Goal: Check status: Check status

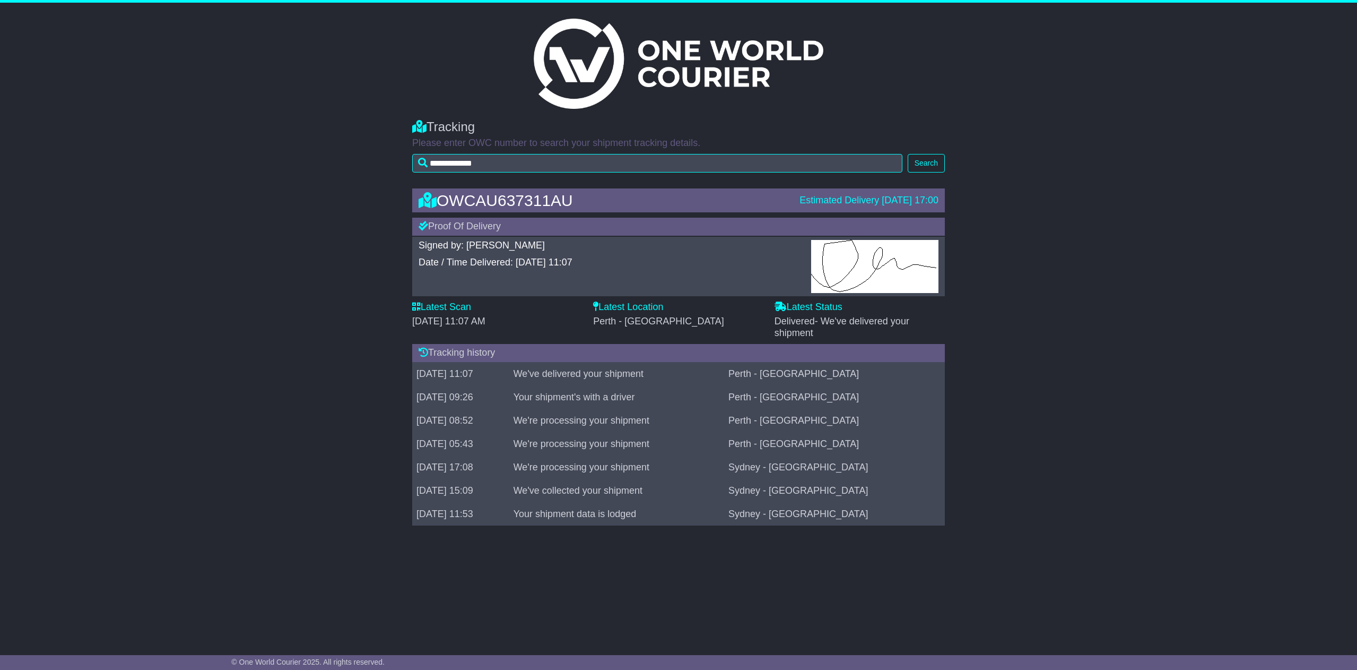
click at [581, 89] on img at bounding box center [679, 64] width 290 height 90
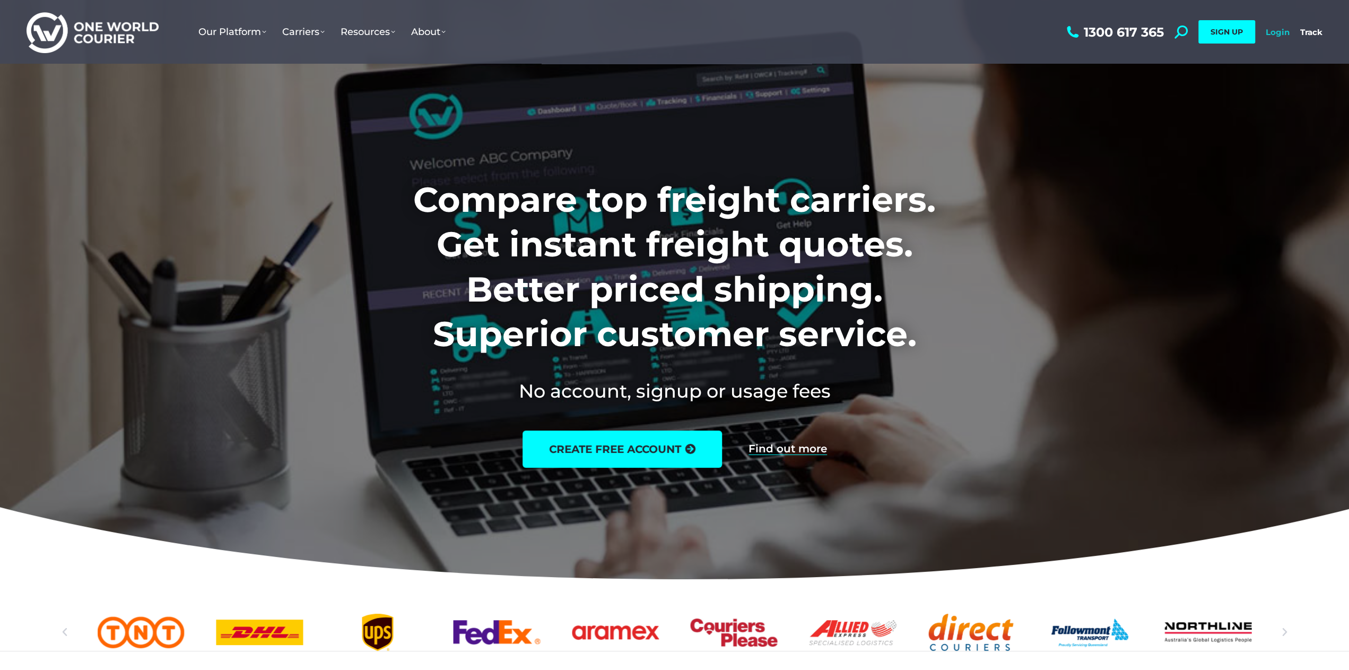
click at [1288, 29] on link "Login" at bounding box center [1278, 32] width 24 height 10
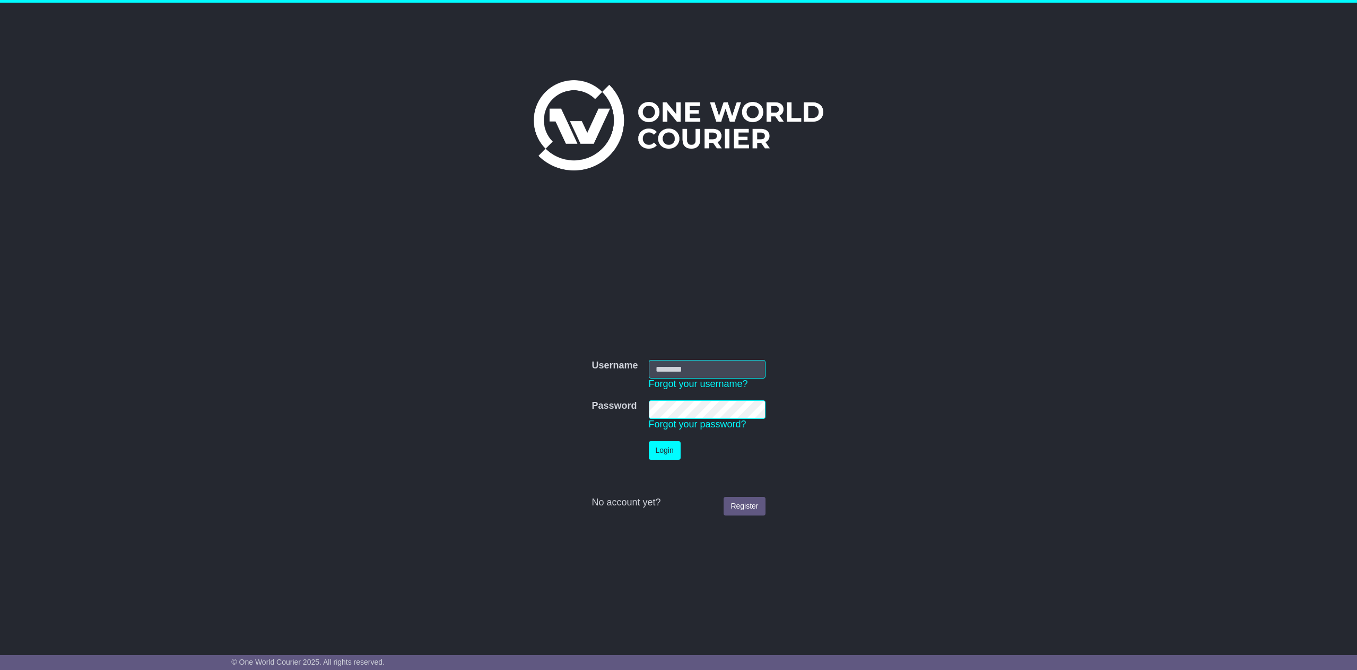
type input "**********"
click at [663, 438] on td "Login" at bounding box center [707, 450] width 127 height 29
click at [661, 452] on button "Login" at bounding box center [665, 450] width 32 height 19
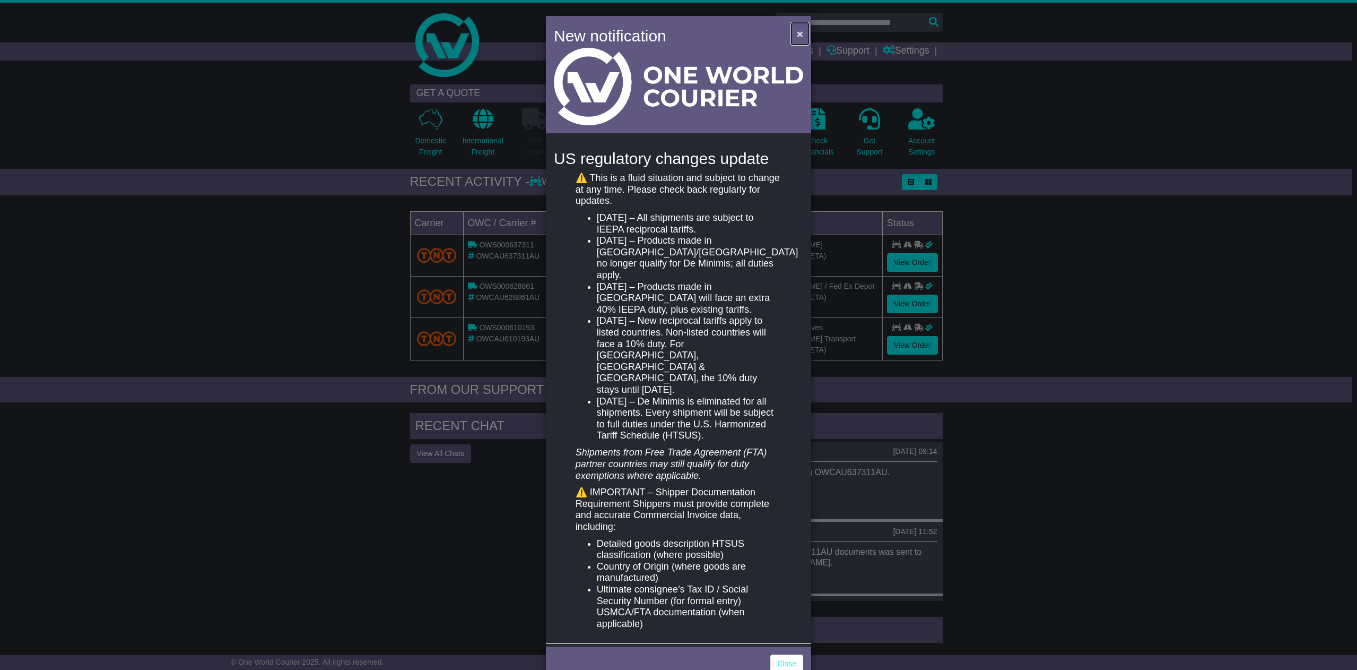
click at [801, 33] on span "×" at bounding box center [800, 34] width 6 height 12
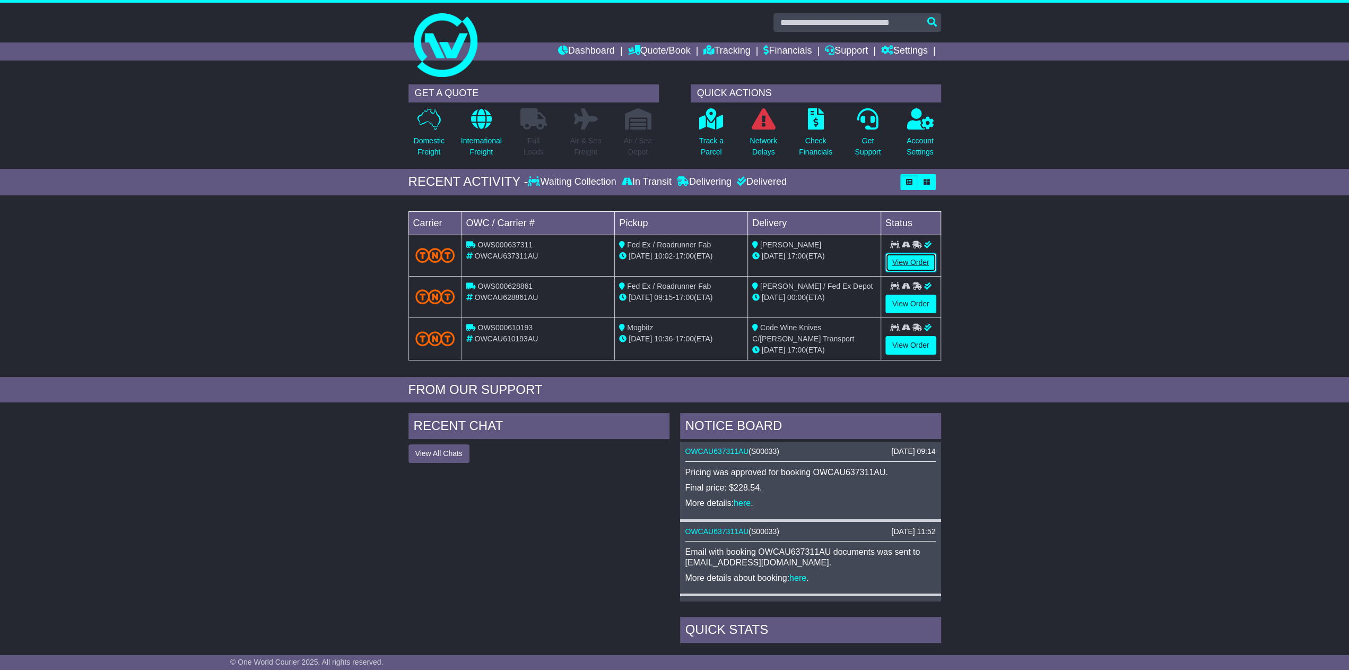
click at [913, 256] on link "View Order" at bounding box center [911, 262] width 51 height 19
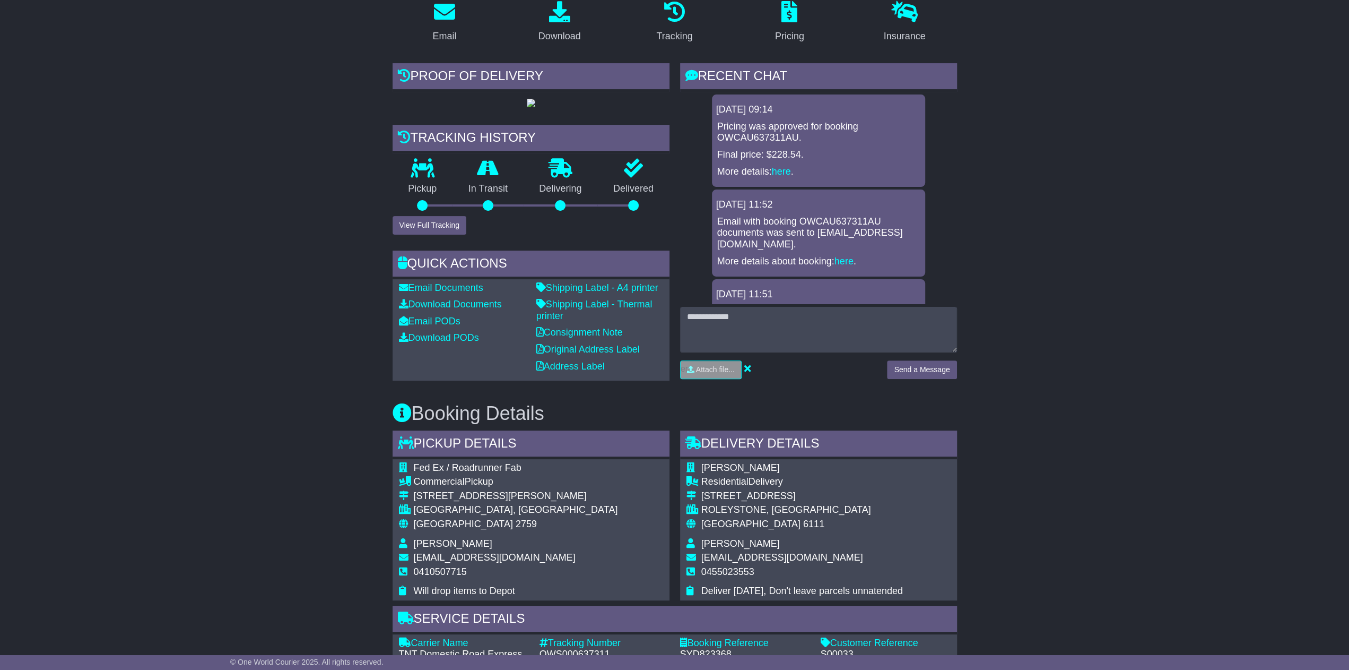
scroll to position [161, 0]
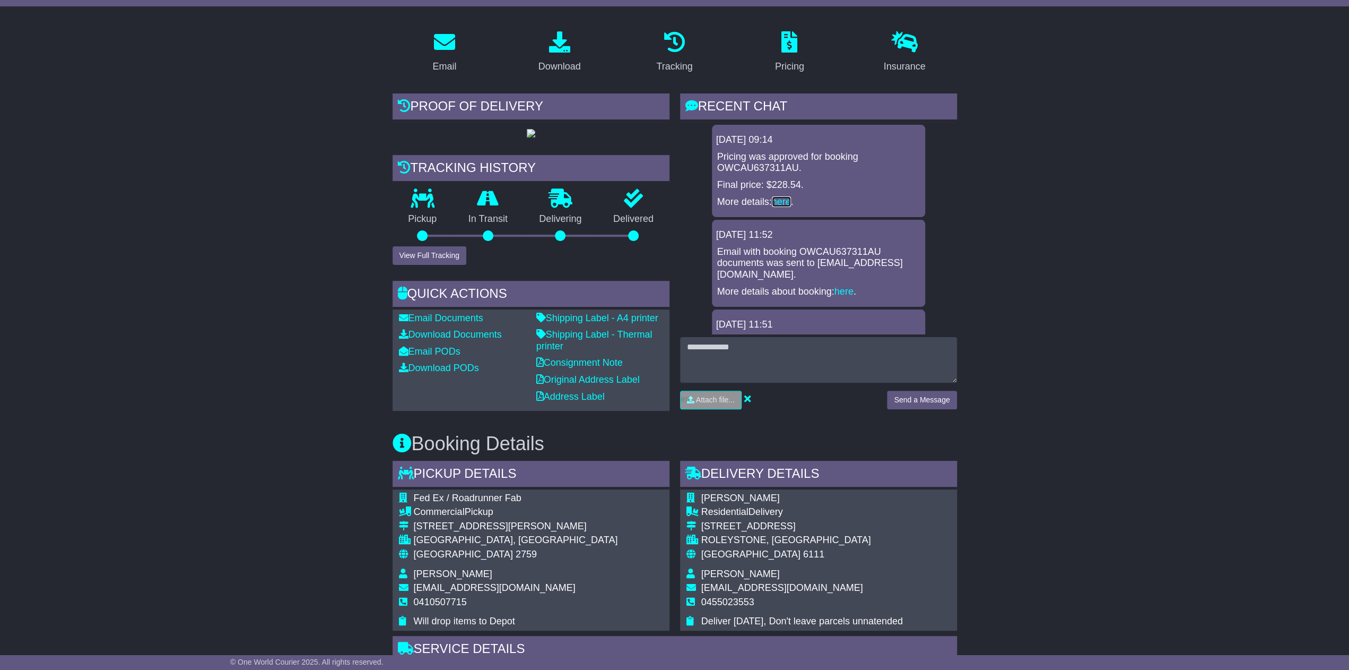
click at [779, 199] on link "here" at bounding box center [781, 201] width 19 height 11
